Goal: Transaction & Acquisition: Purchase product/service

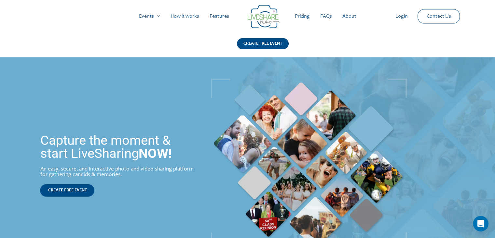
click at [298, 17] on link "Pricing" at bounding box center [302, 16] width 25 height 21
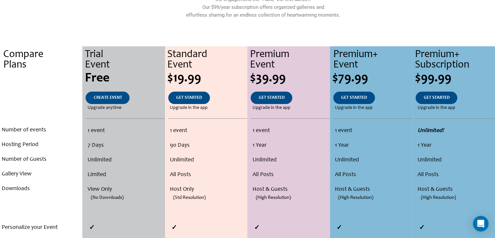
scroll to position [108, 0]
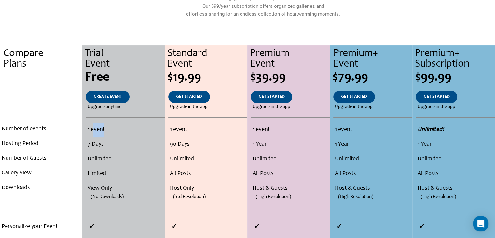
drag, startPoint x: 92, startPoint y: 129, endPoint x: 106, endPoint y: 129, distance: 13.7
click at [106, 129] on li "1 event" at bounding box center [124, 129] width 75 height 15
drag, startPoint x: 96, startPoint y: 164, endPoint x: 108, endPoint y: 170, distance: 13.1
click at [108, 170] on ul "1 event 7 Days Unlimited Limited View Only (No Downloads)" at bounding box center [123, 166] width 79 height 88
click at [102, 180] on li "Limited" at bounding box center [124, 173] width 75 height 15
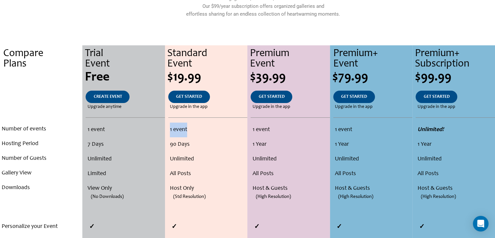
drag, startPoint x: 168, startPoint y: 126, endPoint x: 188, endPoint y: 129, distance: 20.0
click at [188, 129] on ul "1 event 90 Days Unlimited All Posts Host Only (Std Resolution)" at bounding box center [206, 166] width 79 height 88
drag, startPoint x: 171, startPoint y: 75, endPoint x: 202, endPoint y: 77, distance: 31.3
click at [202, 77] on div "$19.99" at bounding box center [207, 77] width 80 height 13
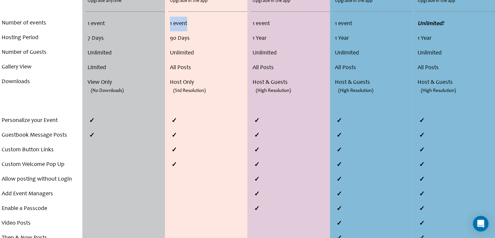
scroll to position [215, 0]
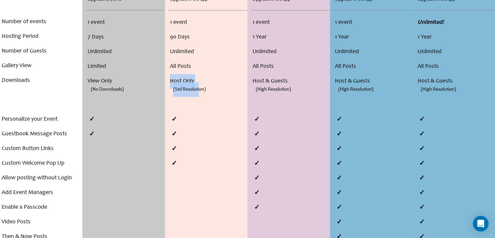
drag, startPoint x: 171, startPoint y: 79, endPoint x: 200, endPoint y: 85, distance: 29.5
click at [200, 85] on ul "1 event 90 Days Unlimited All Posts Host Only (Std Resolution)" at bounding box center [206, 59] width 79 height 88
click at [200, 85] on span "(Std Resolution)" at bounding box center [189, 89] width 33 height 15
drag, startPoint x: 173, startPoint y: 90, endPoint x: 207, endPoint y: 94, distance: 34.4
click at [207, 94] on li "(Std Resolution)" at bounding box center [206, 96] width 79 height 15
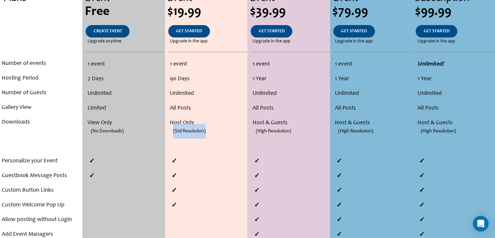
scroll to position [172, 0]
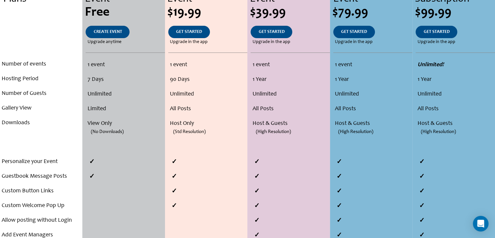
click at [257, 122] on li "Host & Guests" at bounding box center [290, 123] width 76 height 15
drag, startPoint x: 257, startPoint y: 122, endPoint x: 290, endPoint y: 124, distance: 33.3
click at [290, 124] on ul "1 event 1 Year Unlimited All Posts Host & Guests (High Resolution)" at bounding box center [288, 102] width 79 height 88
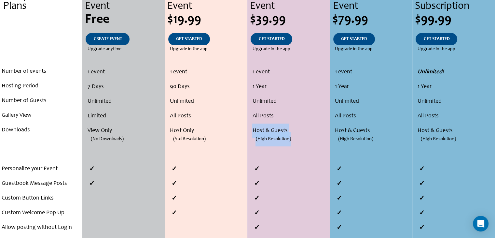
scroll to position [165, 0]
drag, startPoint x: 253, startPoint y: 72, endPoint x: 274, endPoint y: 72, distance: 21.5
click at [274, 72] on li "1 event" at bounding box center [290, 72] width 76 height 15
click at [254, 85] on li "1 Year" at bounding box center [290, 86] width 76 height 15
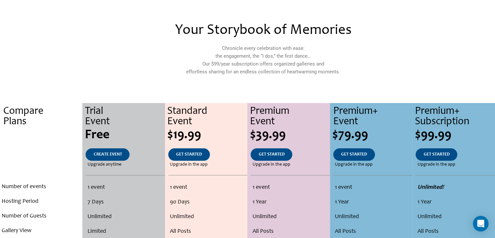
scroll to position [0, 0]
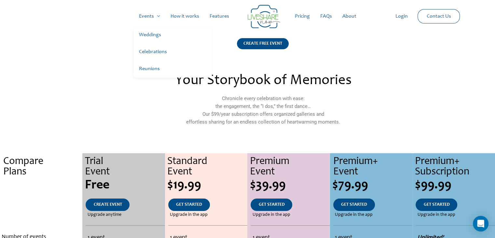
click at [150, 37] on link "Weddings" at bounding box center [173, 35] width 78 height 17
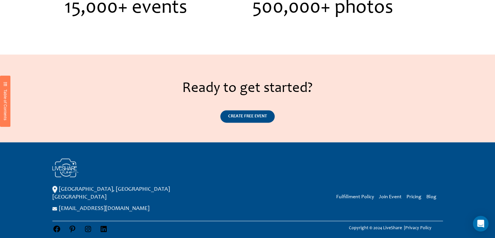
scroll to position [856, 0]
